Goal: Find contact information: Find contact information

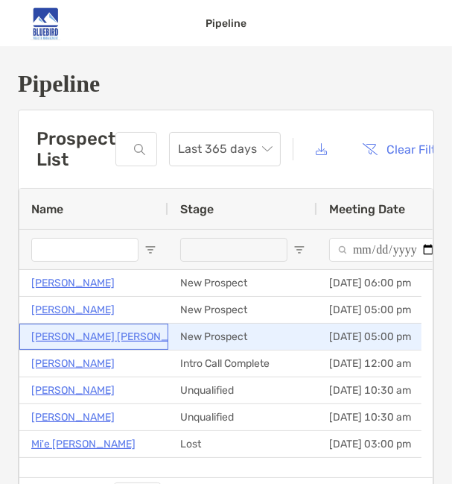
drag, startPoint x: 114, startPoint y: 336, endPoint x: 34, endPoint y: 332, distance: 80.6
click at [34, 332] on div "Mary Kate Pedro" at bounding box center [93, 336] width 125 height 25
drag, startPoint x: 118, startPoint y: 336, endPoint x: 50, endPoint y: 329, distance: 68.1
click at [50, 329] on div "[PERSON_NAME] [PERSON_NAME]" at bounding box center [93, 336] width 125 height 25
click at [95, 336] on p "[PERSON_NAME] [PERSON_NAME]" at bounding box center [115, 336] width 169 height 19
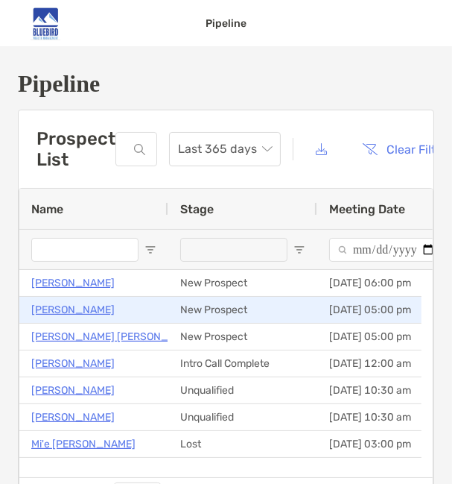
click at [66, 306] on p "Jeff Davis" at bounding box center [72, 309] width 83 height 19
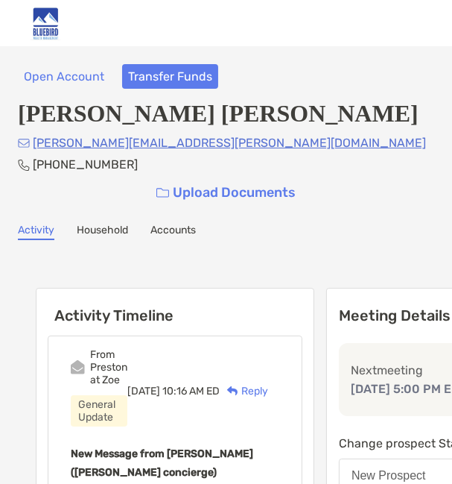
click at [49, 118] on h4 "[PERSON_NAME] [PERSON_NAME]" at bounding box center [226, 114] width 417 height 28
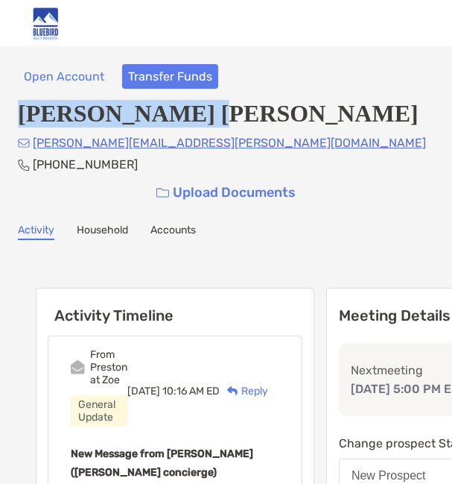
drag, startPoint x: 18, startPoint y: 119, endPoint x: 218, endPoint y: 114, distance: 200.5
click at [218, 114] on h4 "[PERSON_NAME] [PERSON_NAME]" at bounding box center [226, 114] width 417 height 28
copy h4 "[PERSON_NAME] [PERSON_NAME]"
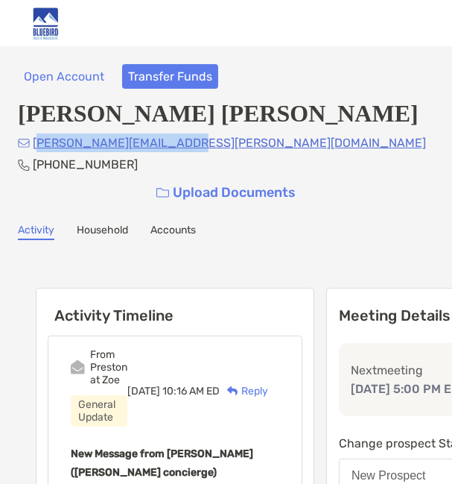
drag, startPoint x: 191, startPoint y: 148, endPoint x: 39, endPoint y: 145, distance: 152.0
click at [39, 145] on div "[PERSON_NAME][EMAIL_ADDRESS][PERSON_NAME][DOMAIN_NAME] [PHONE_NUMBER] Upload Do…" at bounding box center [226, 170] width 417 height 75
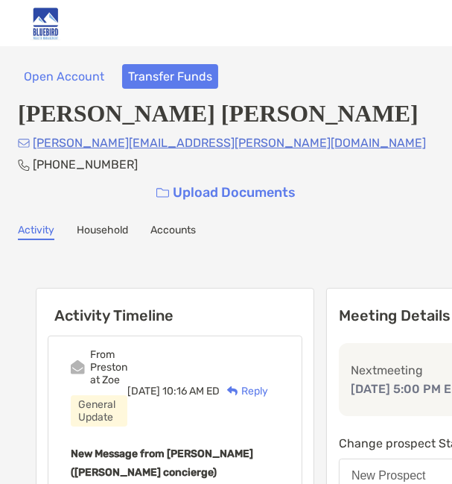
click at [207, 168] on div "[PERSON_NAME][EMAIL_ADDRESS][PERSON_NAME][DOMAIN_NAME] [PHONE_NUMBER] Upload Do…" at bounding box center [226, 170] width 417 height 75
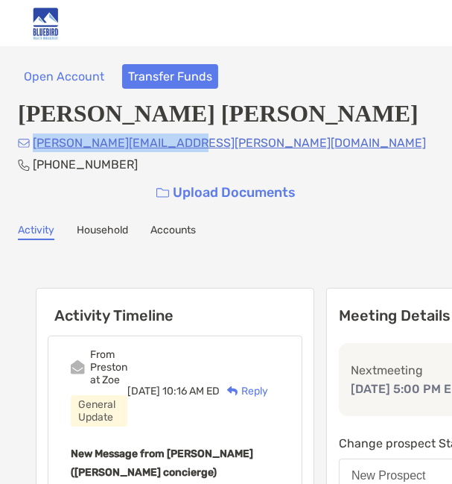
drag, startPoint x: 189, startPoint y: 153, endPoint x: 35, endPoint y: 149, distance: 154.3
click at [35, 149] on div "[PERSON_NAME][EMAIL_ADDRESS][PERSON_NAME][DOMAIN_NAME] [PHONE_NUMBER] Upload Do…" at bounding box center [226, 170] width 417 height 75
copy p "[PERSON_NAME][EMAIL_ADDRESS][PERSON_NAME][DOMAIN_NAME]"
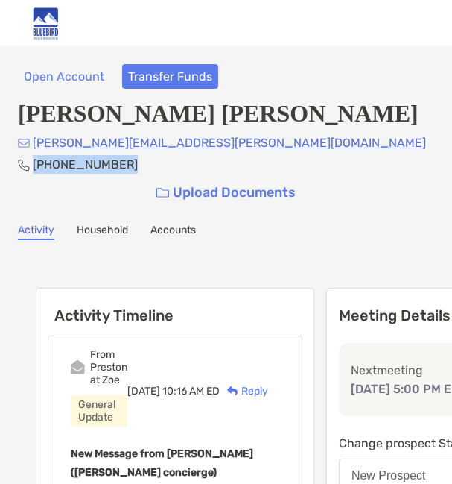
drag, startPoint x: 118, startPoint y: 171, endPoint x: 32, endPoint y: 172, distance: 86.4
click at [32, 172] on div "[PERSON_NAME][EMAIL_ADDRESS][PERSON_NAME][DOMAIN_NAME] [PHONE_NUMBER] Upload Do…" at bounding box center [226, 170] width 417 height 75
copy p "[PHONE_NUMBER]"
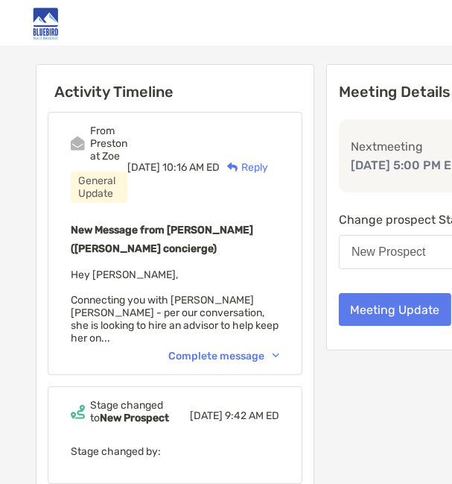
scroll to position [224, 0]
click at [222, 349] on div "Complete message" at bounding box center [223, 355] width 111 height 13
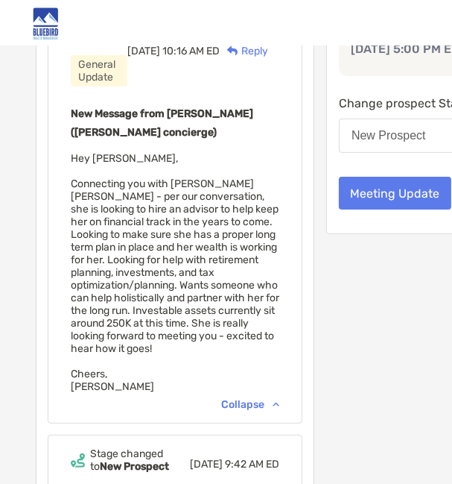
scroll to position [333, 0]
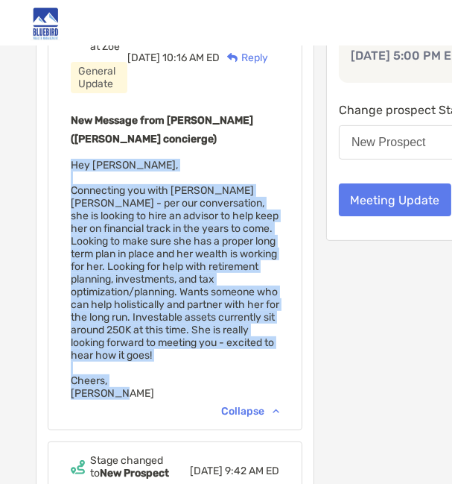
drag, startPoint x: 111, startPoint y: 401, endPoint x: 69, endPoint y: 169, distance: 235.6
click at [69, 169] on div "From [PERSON_NAME] at [PERSON_NAME] General Update [DATE] 10:16 AM ED Reply New…" at bounding box center [175, 216] width 255 height 428
copy span "Hey [PERSON_NAME], Connecting you with [PERSON_NAME] [PERSON_NAME] - per our co…"
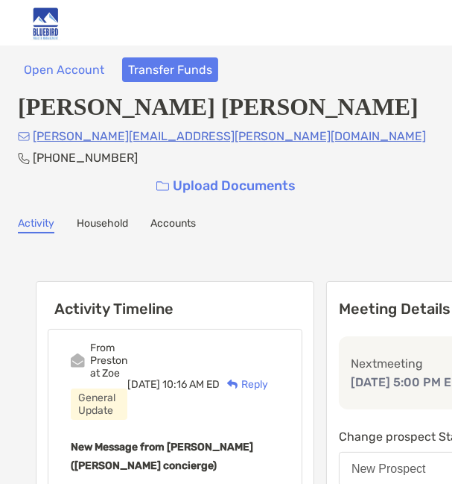
scroll to position [0, 0]
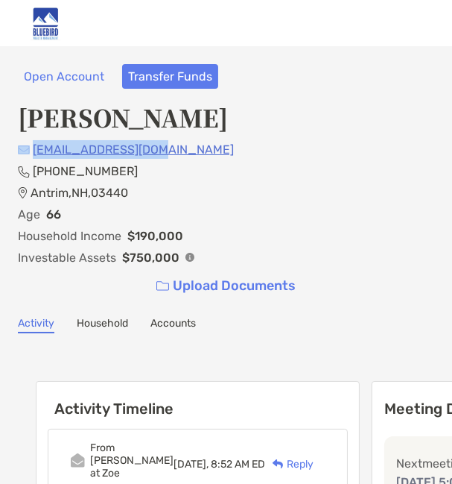
drag, startPoint x: 168, startPoint y: 148, endPoint x: 31, endPoint y: 151, distance: 137.9
click at [31, 151] on div "[EMAIL_ADDRESS][DOMAIN_NAME] (603) 808-[GEOGRAPHIC_DATA] Age [DEMOGRAPHIC_DATA]…" at bounding box center [226, 221] width 417 height 162
copy div "[EMAIL_ADDRESS][DOMAIN_NAME]"
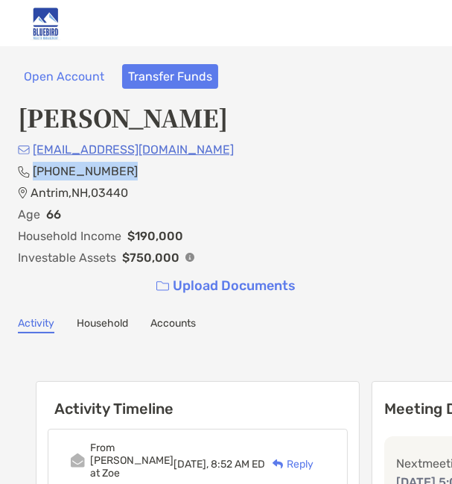
drag, startPoint x: 121, startPoint y: 174, endPoint x: 31, endPoint y: 177, distance: 90.2
click at [31, 177] on div "vantrim09@gmail.com (603) 808-1565 Antrim , NH , 03440 Age 66 Household Income …" at bounding box center [226, 221] width 417 height 162
copy p "(603) 808-1565"
